Goal: Information Seeking & Learning: Learn about a topic

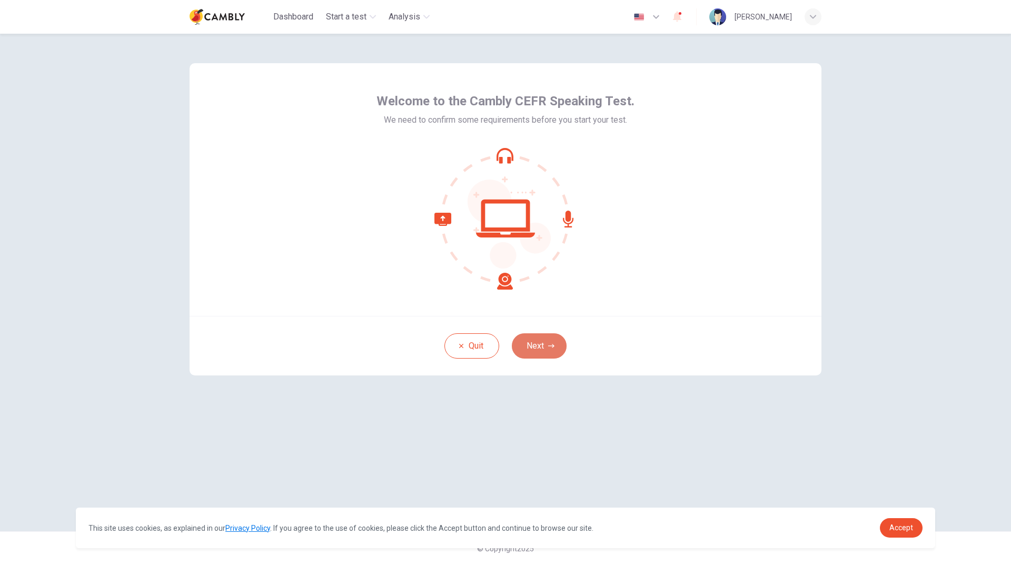
click at [545, 347] on button "Next" at bounding box center [539, 345] width 55 height 25
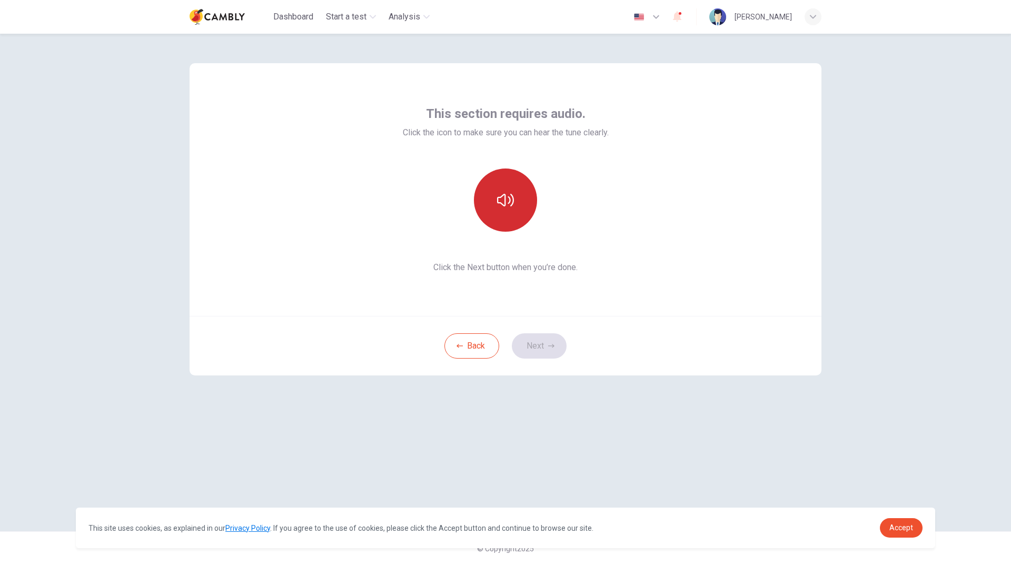
click at [505, 201] on icon "button" at bounding box center [505, 200] width 17 height 13
click at [546, 342] on button "Next" at bounding box center [539, 345] width 55 height 25
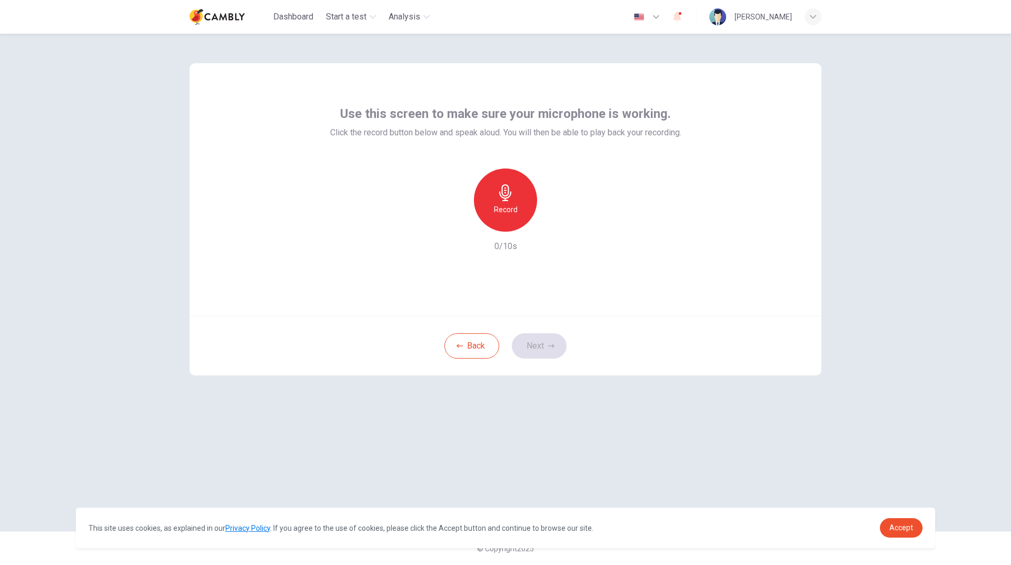
click at [506, 208] on h6 "Record" at bounding box center [506, 209] width 24 height 13
click at [485, 194] on div "Stop" at bounding box center [505, 199] width 63 height 63
click at [557, 222] on icon "button" at bounding box center [554, 223] width 11 height 11
click at [534, 347] on button "Next" at bounding box center [539, 345] width 55 height 25
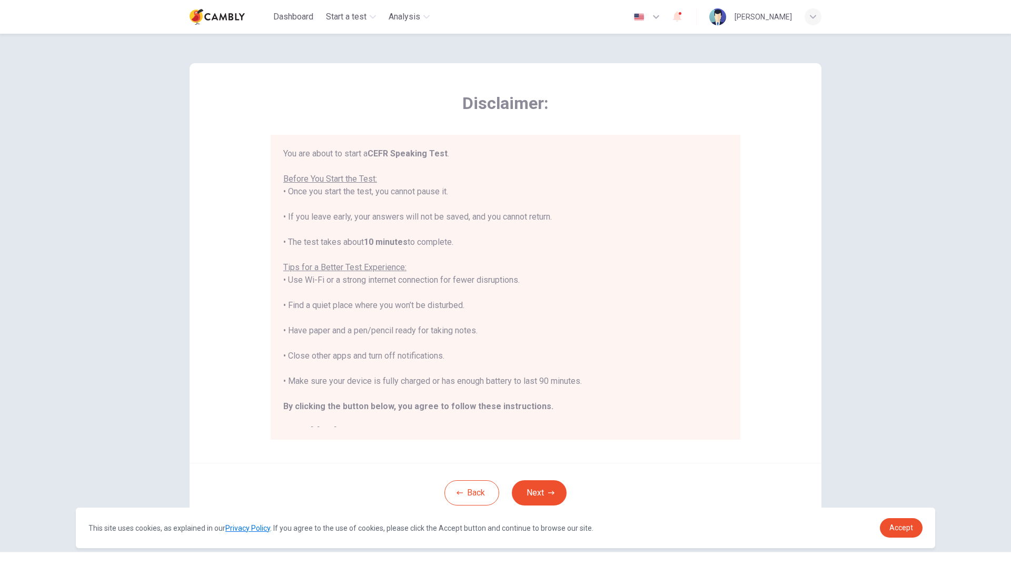
scroll to position [12, 0]
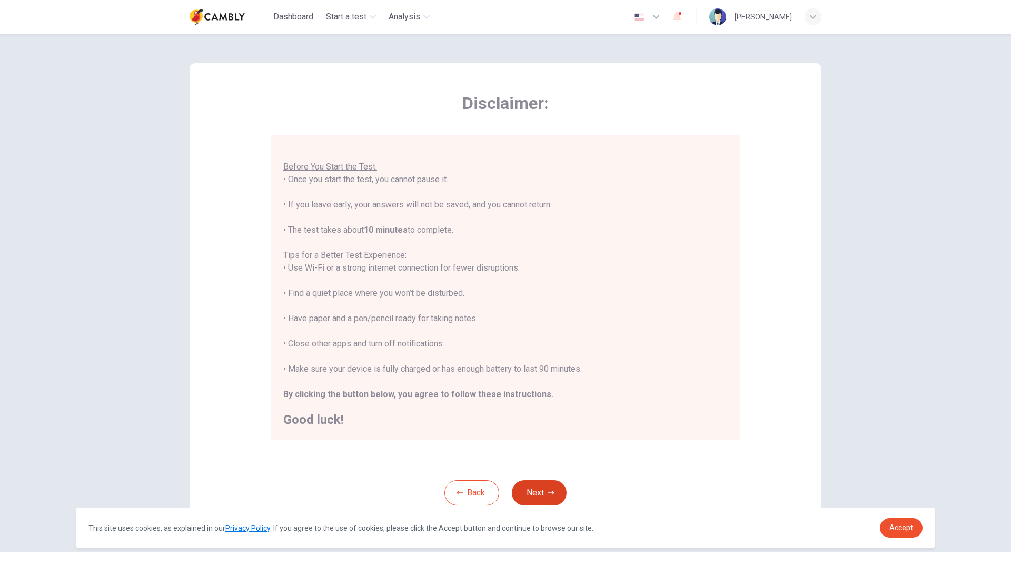
click at [531, 491] on button "Next" at bounding box center [539, 492] width 55 height 25
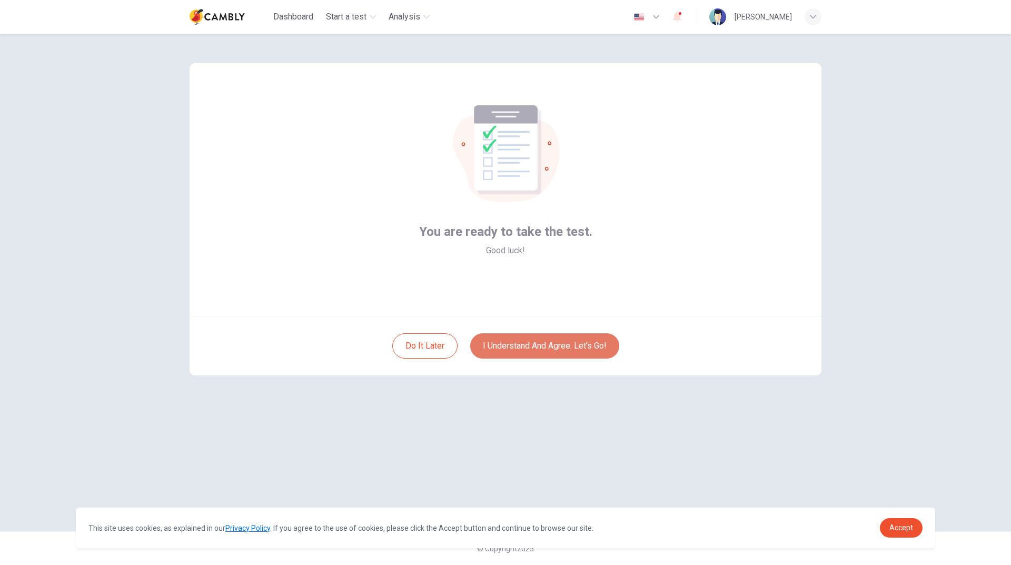
click at [548, 352] on button "I understand and agree. Let’s go!" at bounding box center [544, 345] width 149 height 25
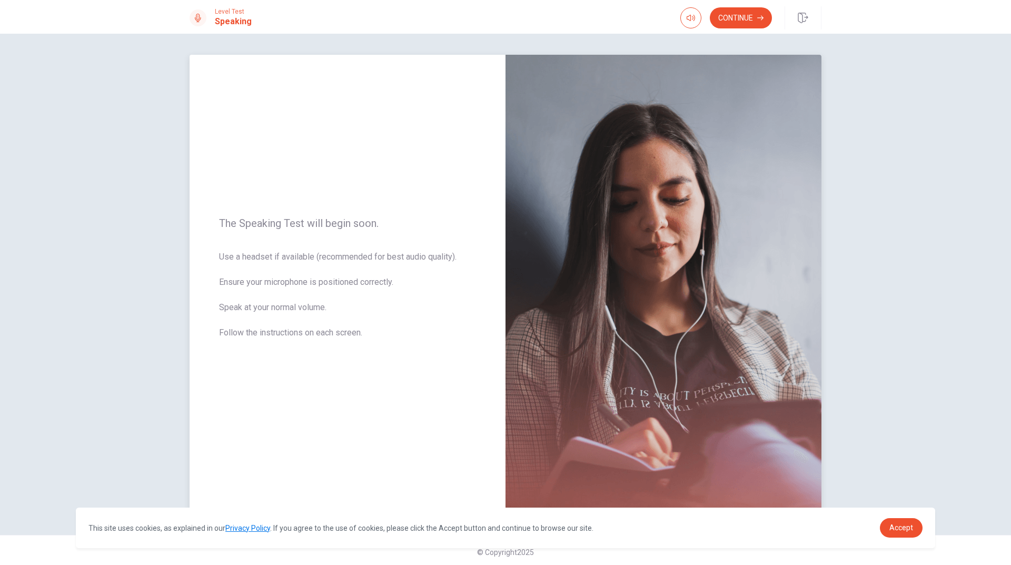
scroll to position [4, 0]
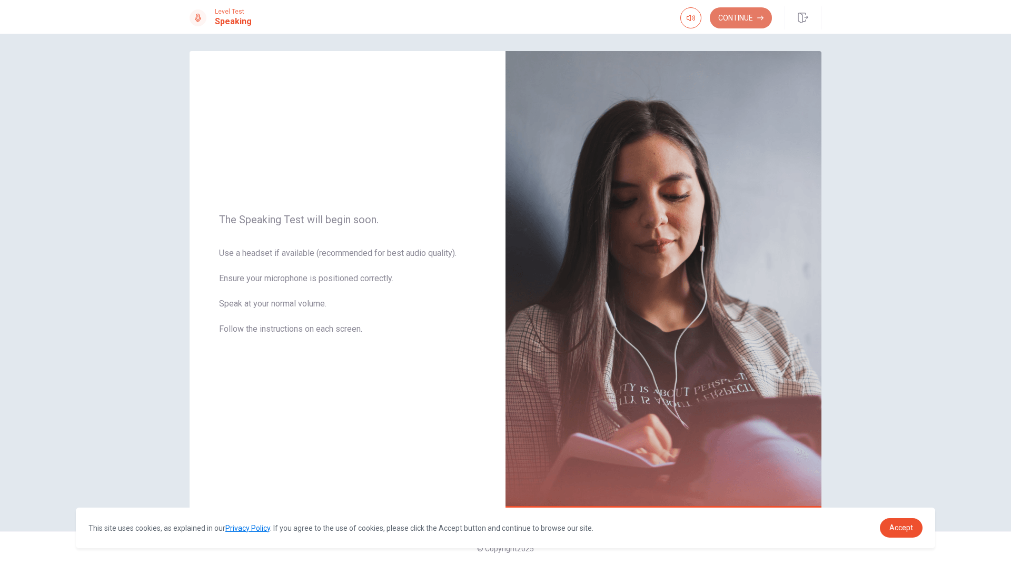
click at [744, 23] on button "Continue" at bounding box center [741, 17] width 62 height 21
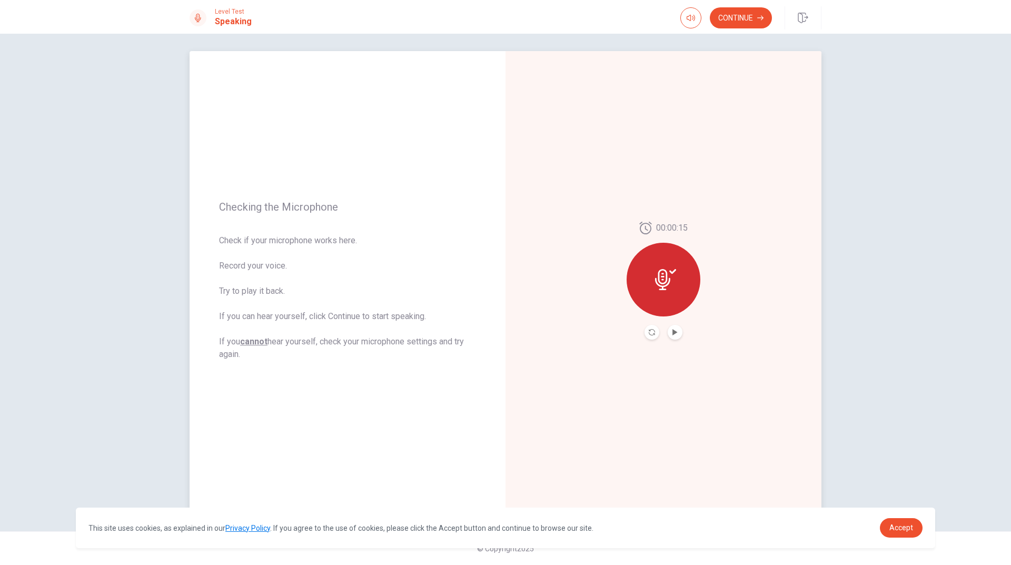
click at [677, 334] on button "Play Audio" at bounding box center [675, 332] width 15 height 15
click at [736, 21] on button "Continue" at bounding box center [741, 17] width 62 height 21
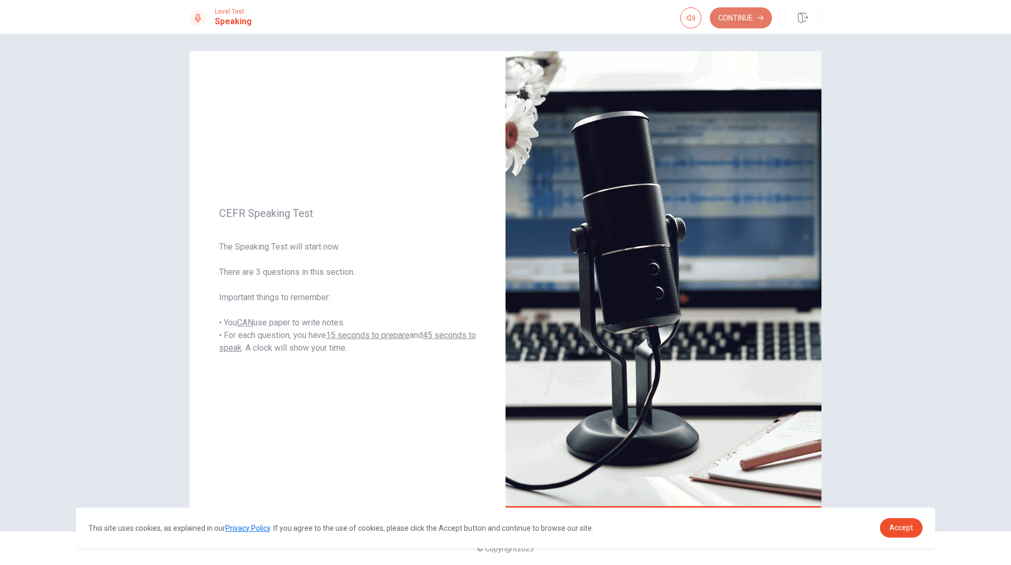
click at [751, 21] on button "Continue" at bounding box center [741, 17] width 62 height 21
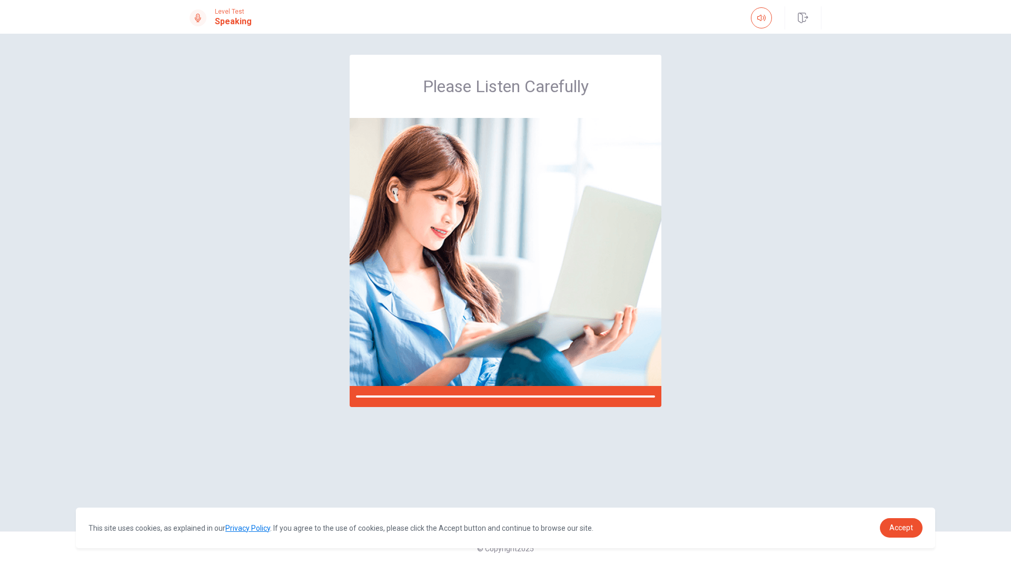
scroll to position [0, 0]
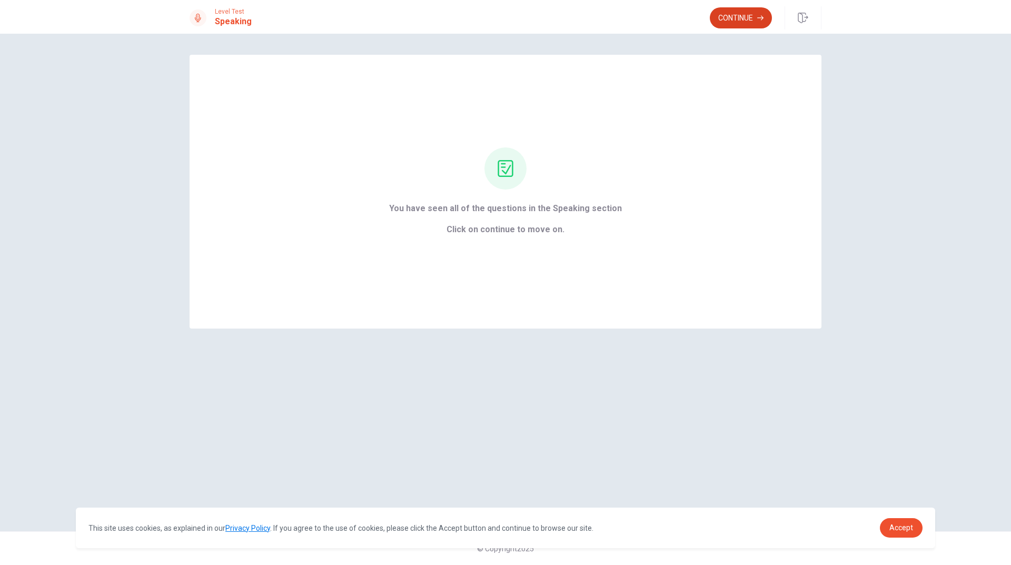
click at [727, 14] on button "Continue" at bounding box center [741, 17] width 62 height 21
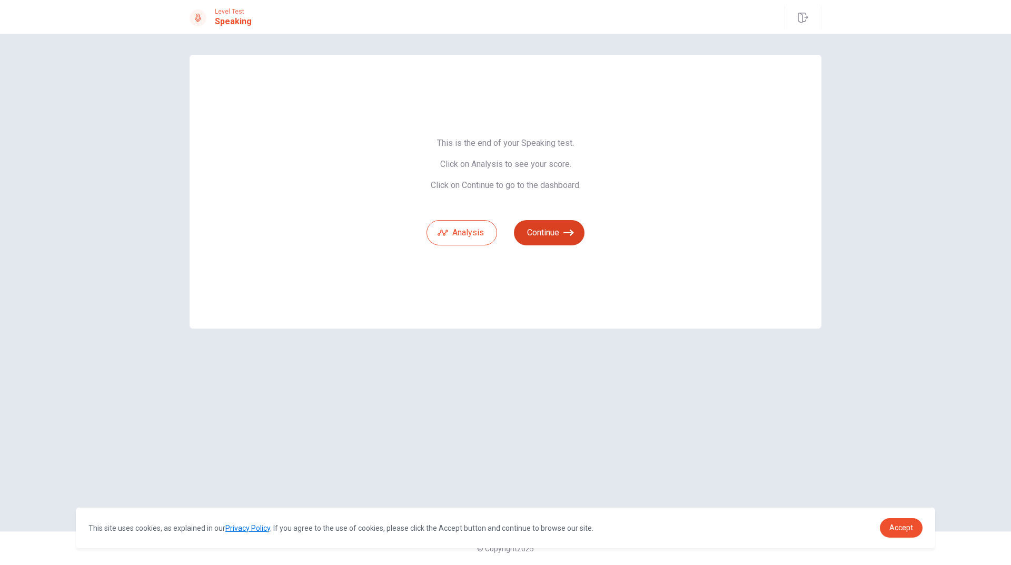
click at [549, 233] on button "Continue" at bounding box center [549, 232] width 71 height 25
